Goal: Task Accomplishment & Management: Manage account settings

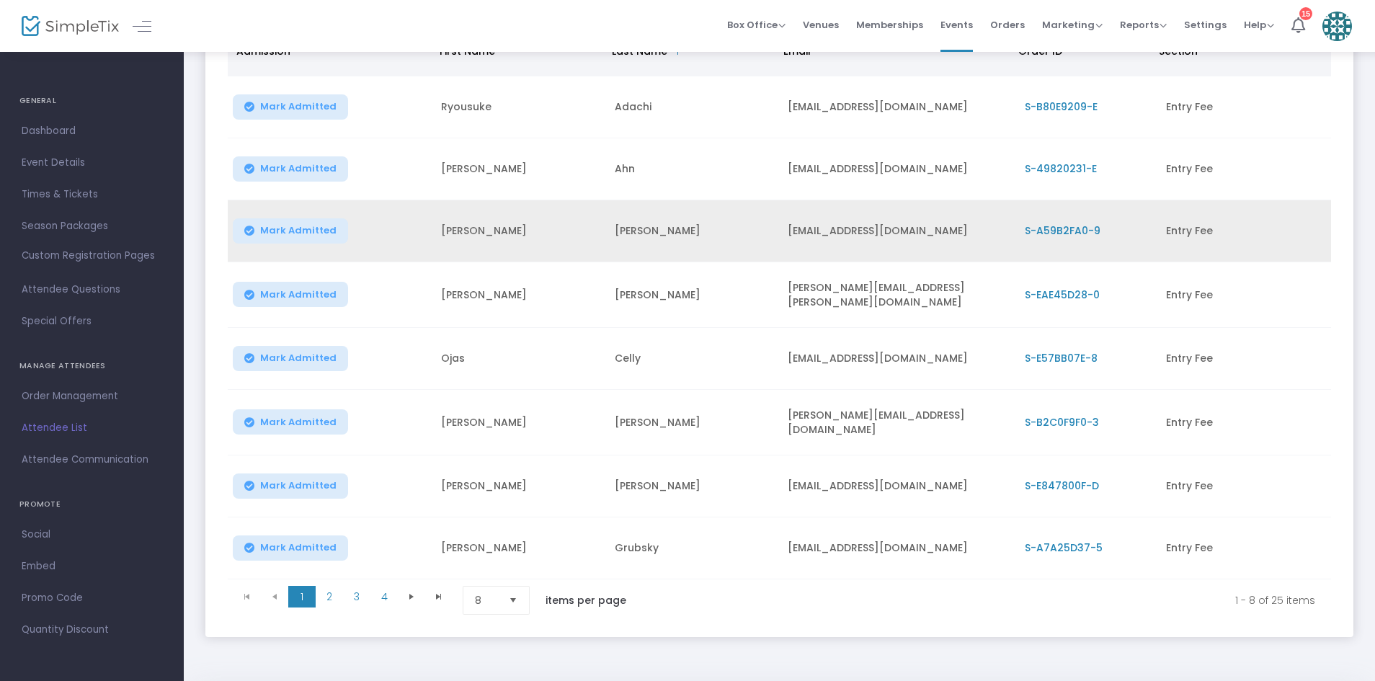
scroll to position [256, 0]
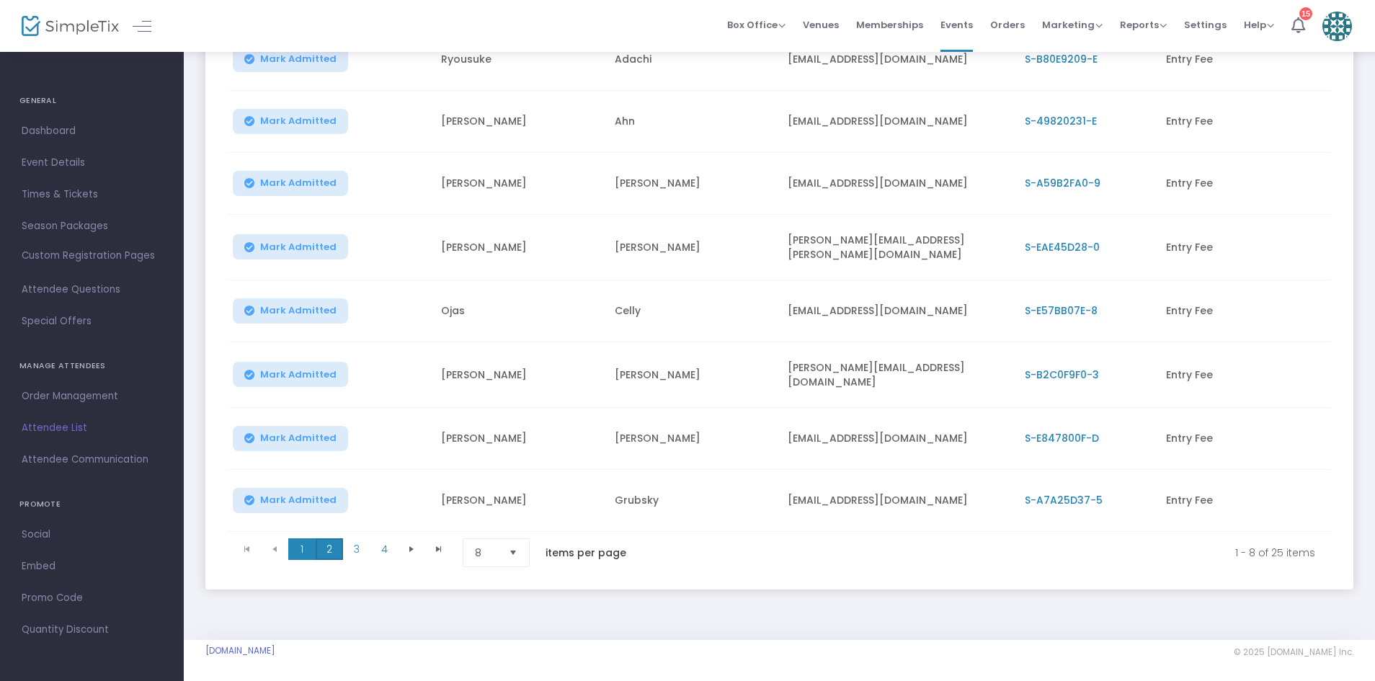
click at [331, 538] on span "2" at bounding box center [329, 549] width 27 height 22
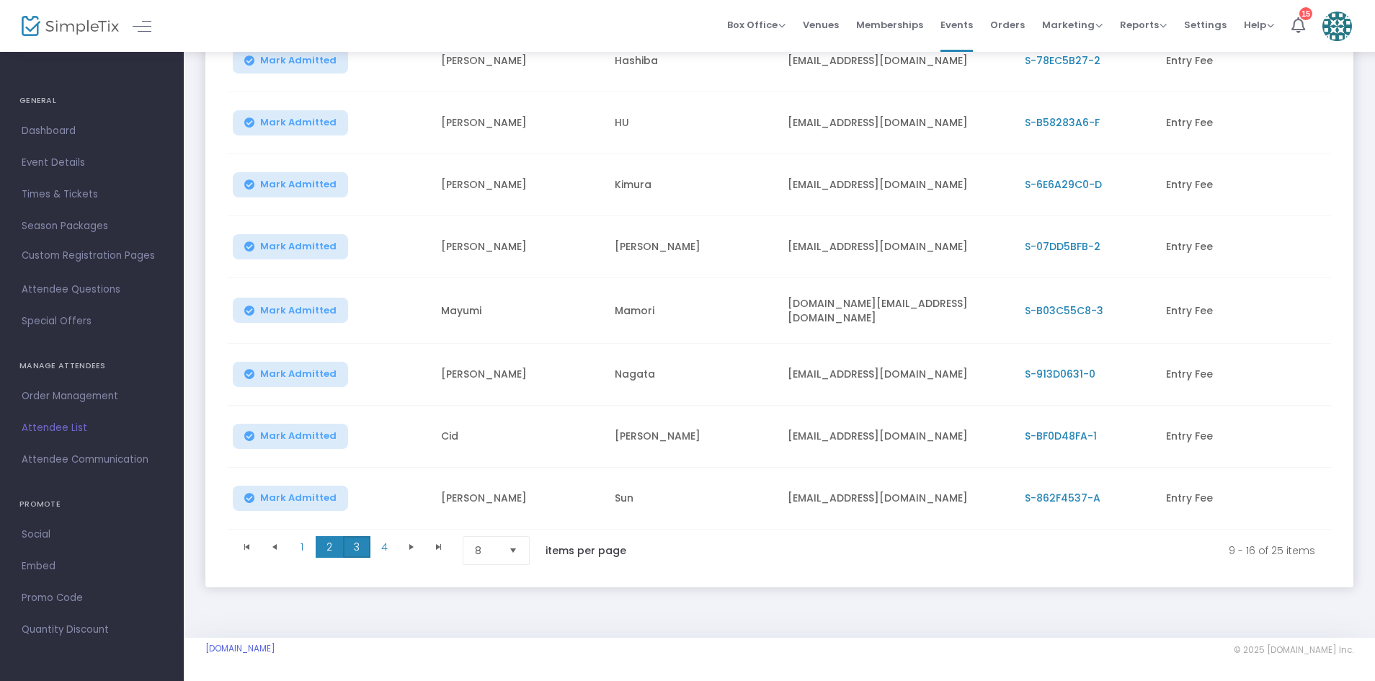
click at [361, 547] on span "3" at bounding box center [356, 547] width 27 height 22
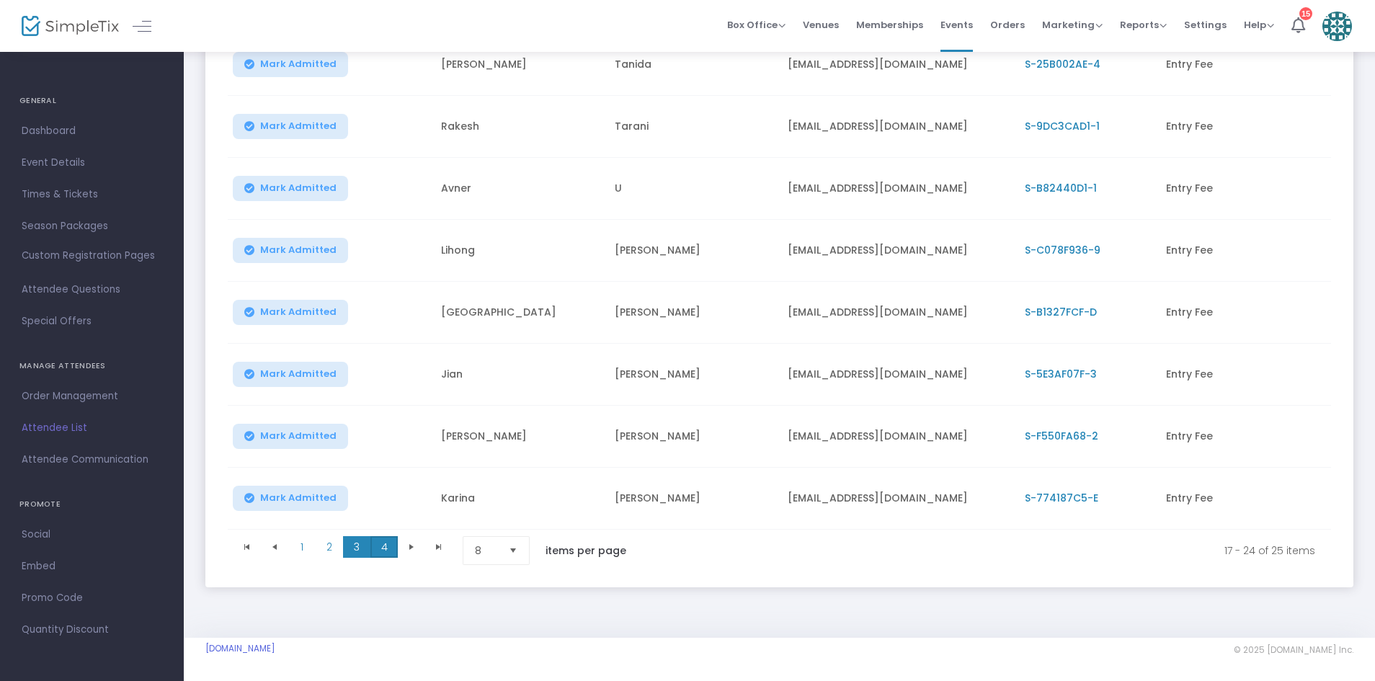
click at [376, 543] on span "4" at bounding box center [383, 547] width 27 height 22
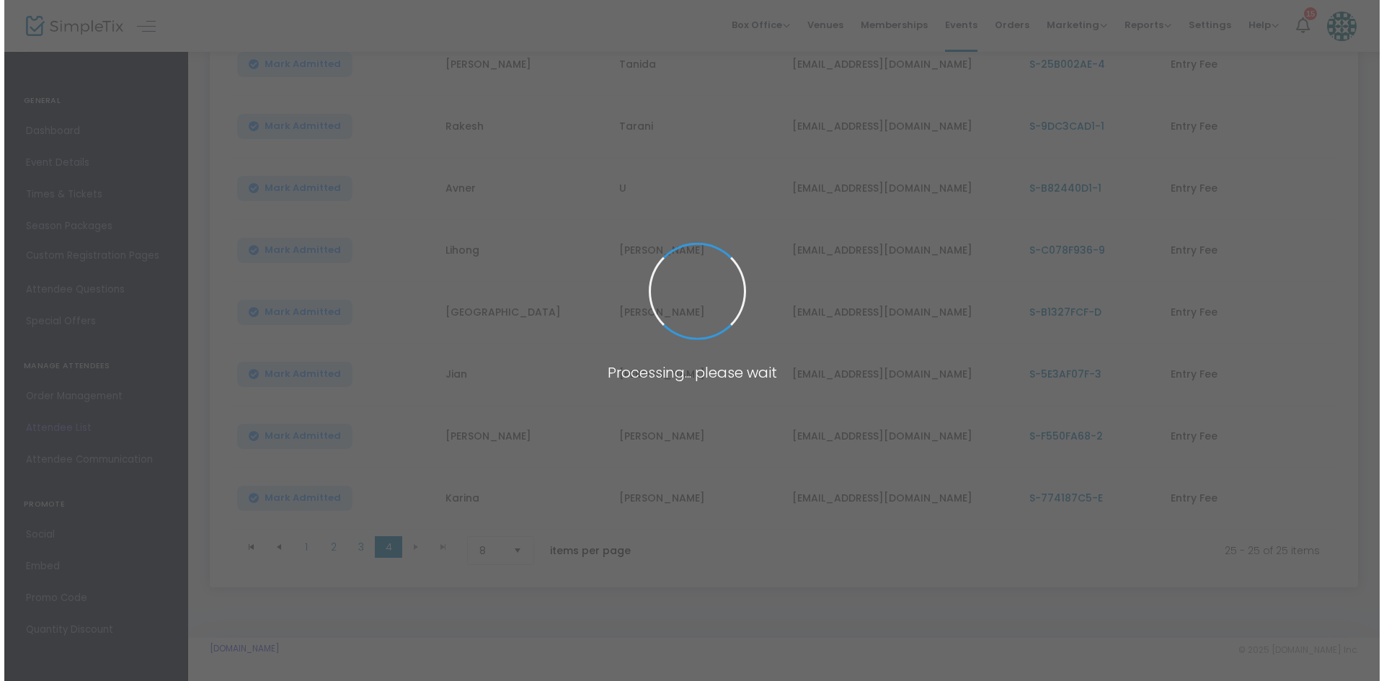
scroll to position [0, 0]
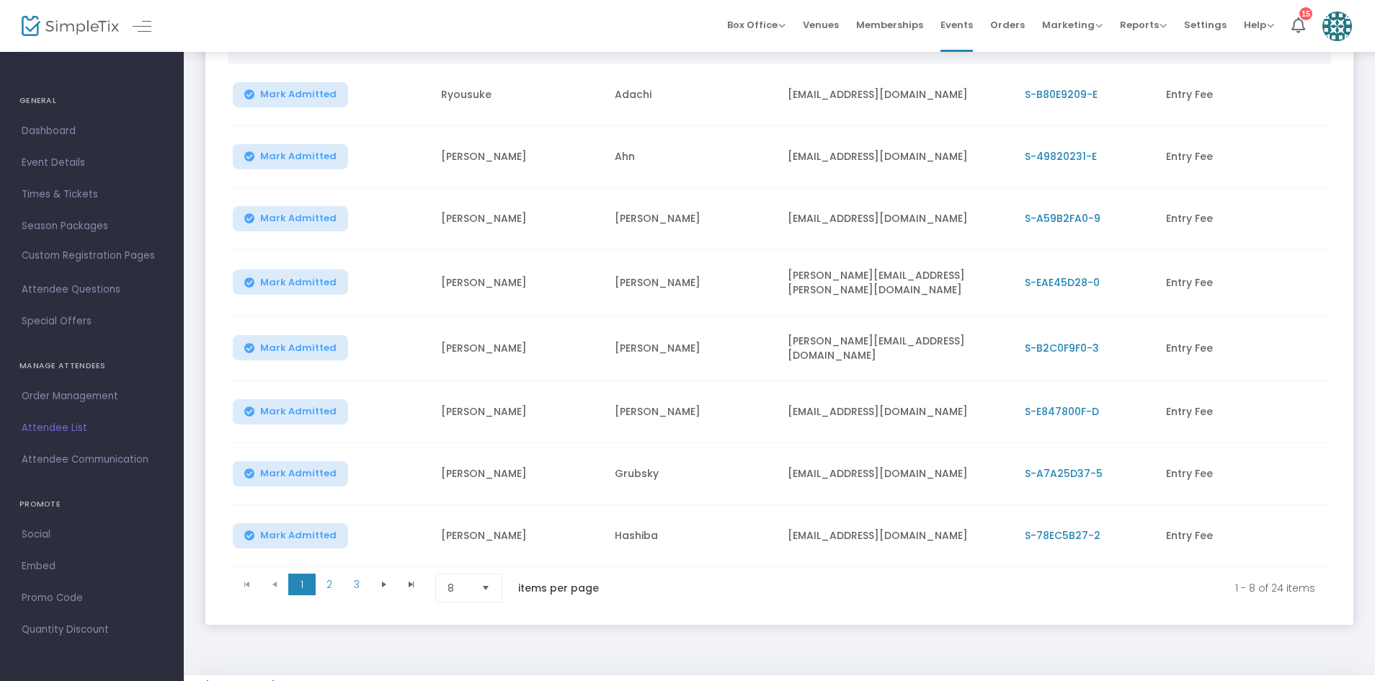
scroll to position [256, 0]
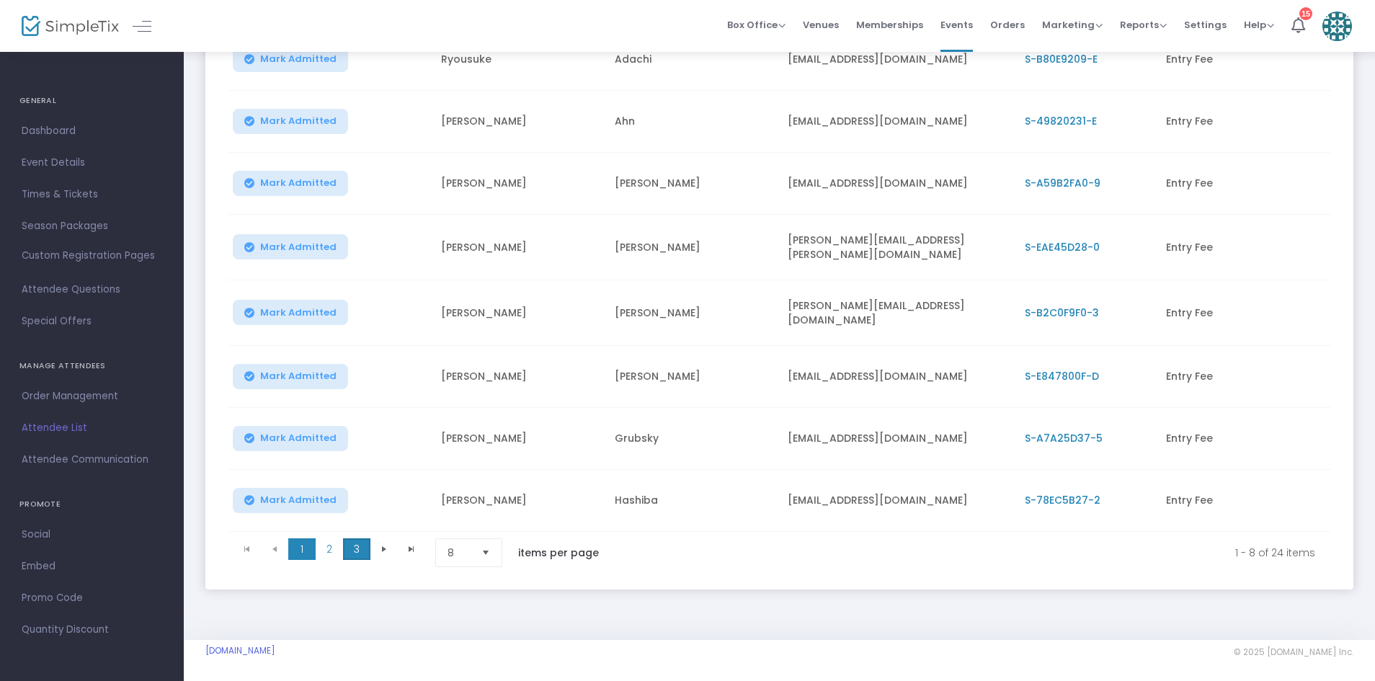
click at [351, 539] on span "3" at bounding box center [356, 549] width 27 height 22
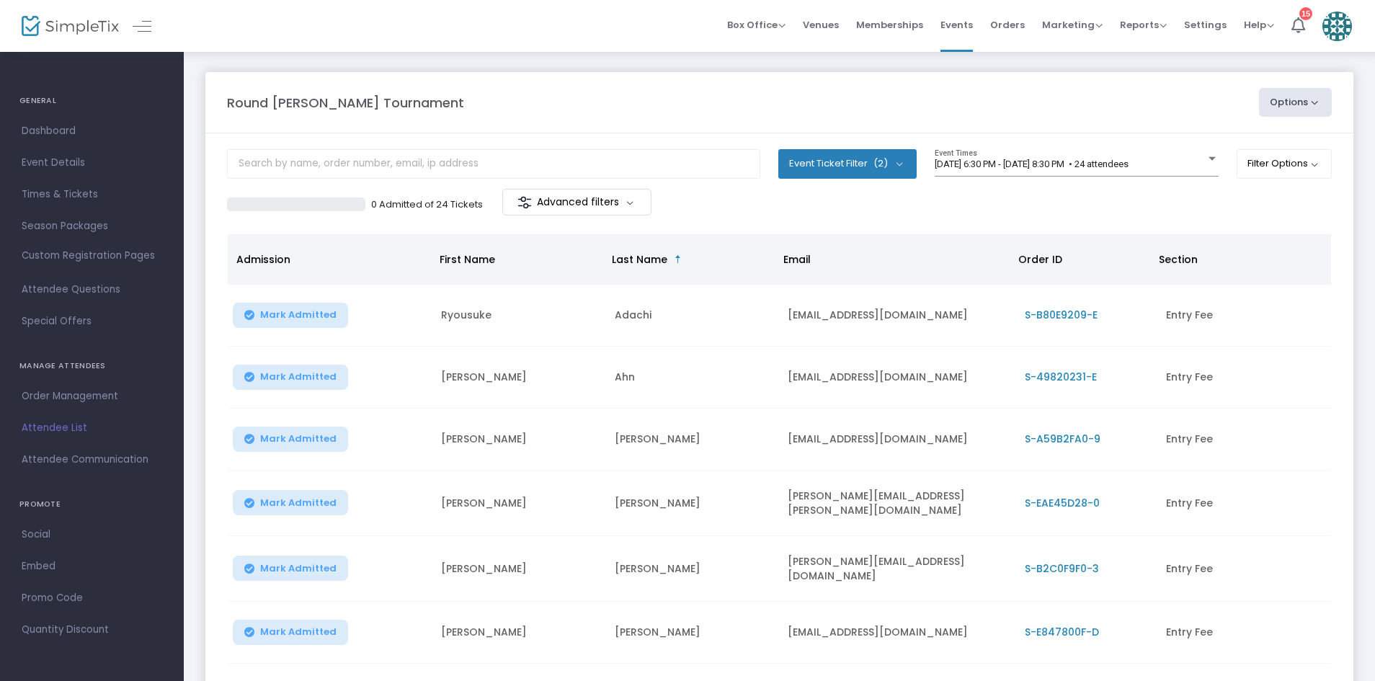
scroll to position [256, 0]
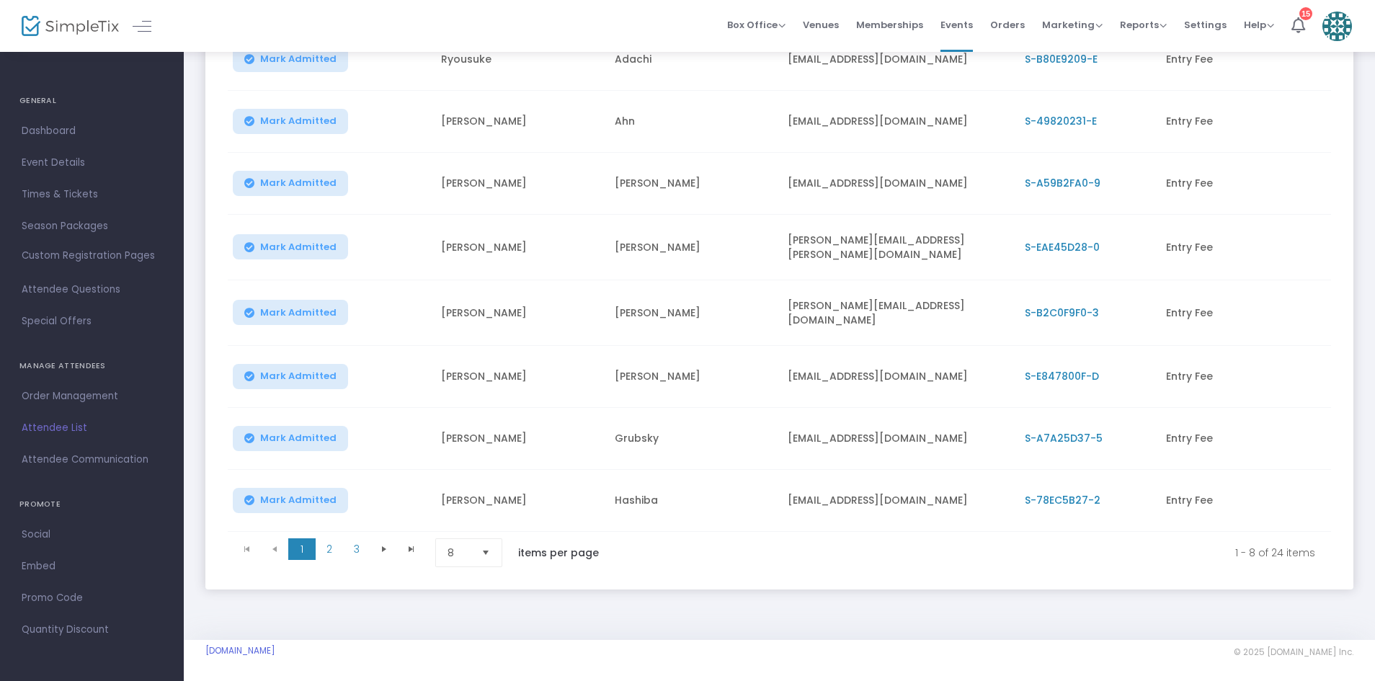
click at [336, 280] on td "Mark Admitted" at bounding box center [330, 313] width 205 height 66
